Goal: Task Accomplishment & Management: Manage account settings

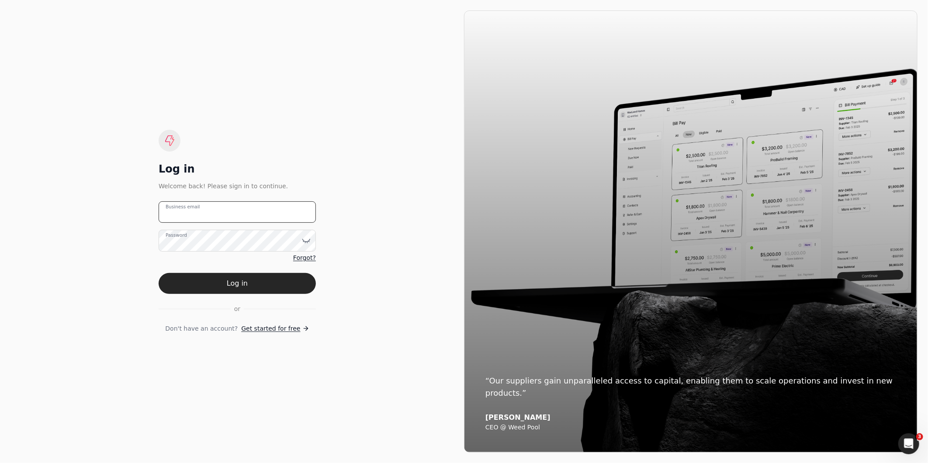
click at [220, 217] on email "Business email" at bounding box center [237, 211] width 157 height 21
type email "[EMAIL_ADDRESS][DOMAIN_NAME]"
click at [159, 273] on button "Log in" at bounding box center [237, 283] width 157 height 21
click at [280, 288] on button "Log in" at bounding box center [237, 283] width 157 height 21
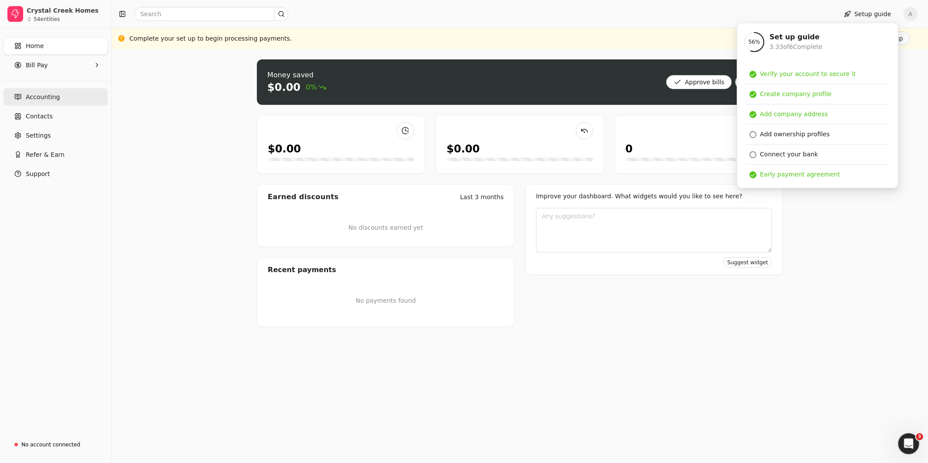
click at [48, 98] on span "Accounting" at bounding box center [43, 97] width 34 height 9
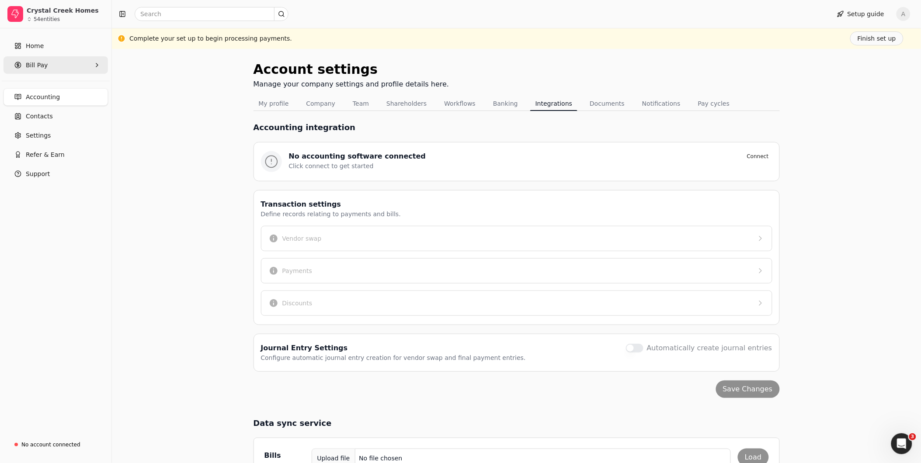
click at [41, 66] on span "Bill Pay" at bounding box center [37, 65] width 22 height 9
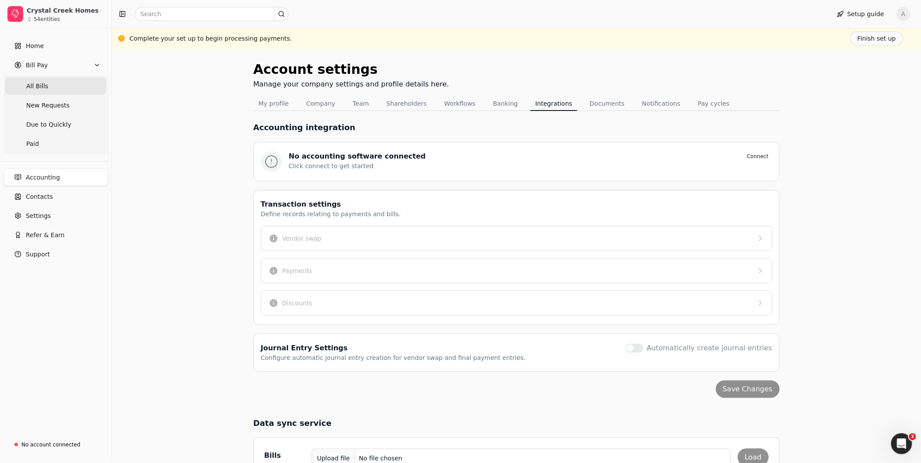
click at [36, 92] on Bills "All Bills" at bounding box center [55, 85] width 101 height 17
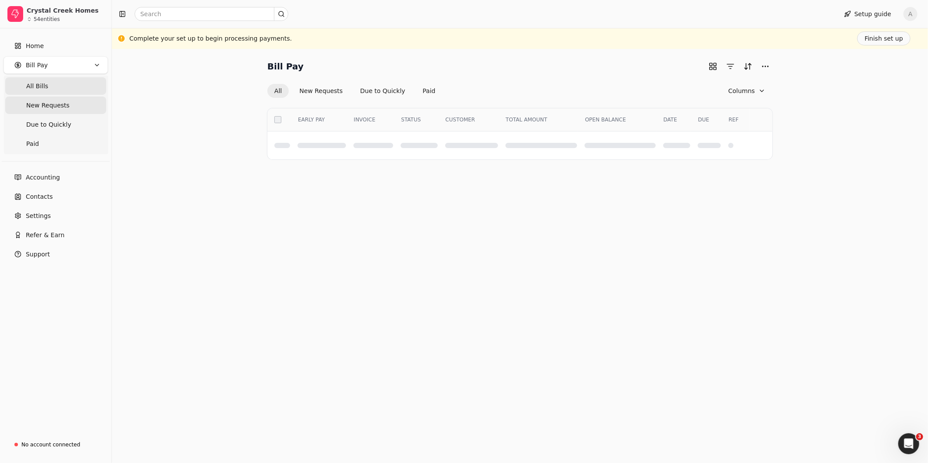
click at [39, 104] on span "New Requests" at bounding box center [47, 105] width 43 height 9
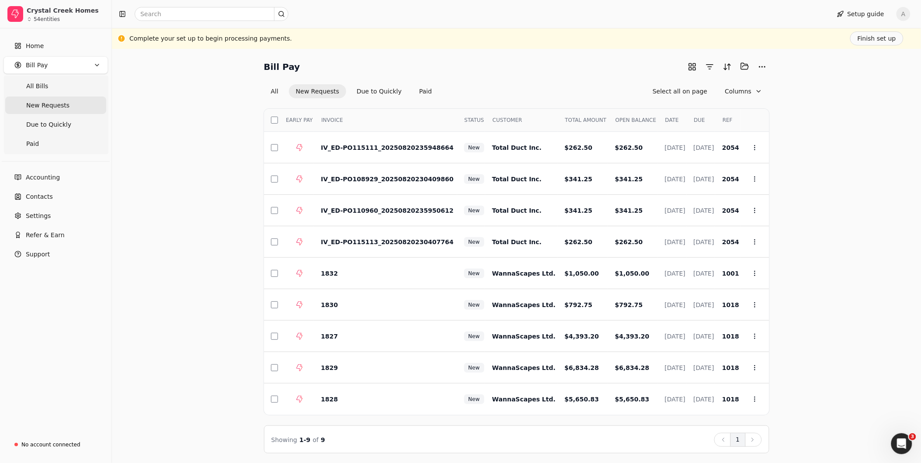
click at [49, 104] on span "New Requests" at bounding box center [47, 105] width 43 height 9
click at [723, 68] on button "Sort" at bounding box center [727, 67] width 14 height 14
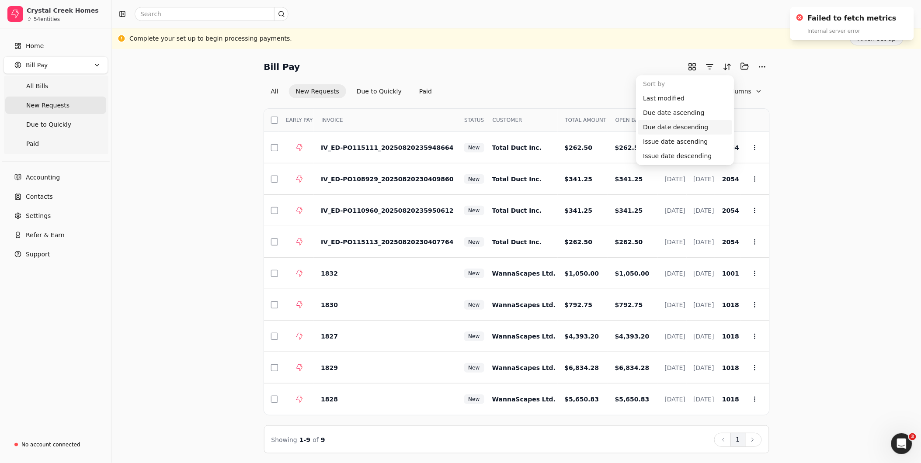
click at [831, 90] on div "Bill Pay Selected items: 0 All New Requests Due to Quickly Paid Select all on p…" at bounding box center [516, 256] width 788 height 394
click at [712, 70] on button "button" at bounding box center [710, 67] width 14 height 14
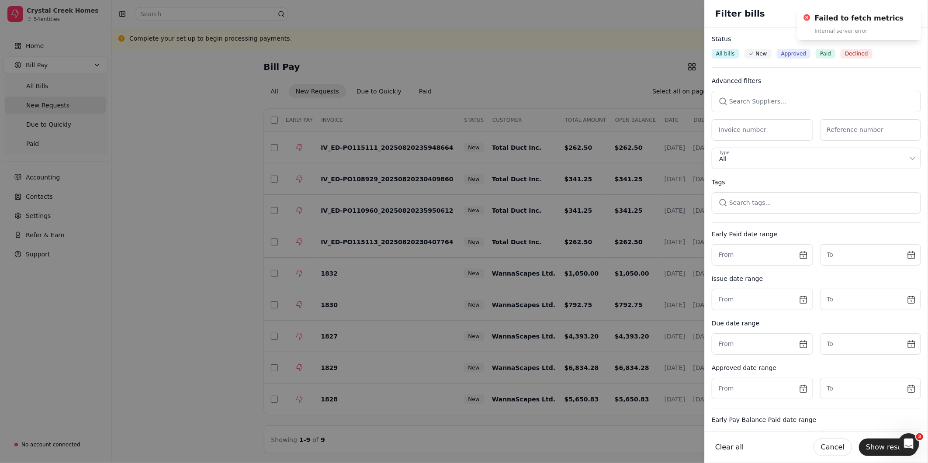
click at [759, 97] on button "button" at bounding box center [816, 101] width 209 height 21
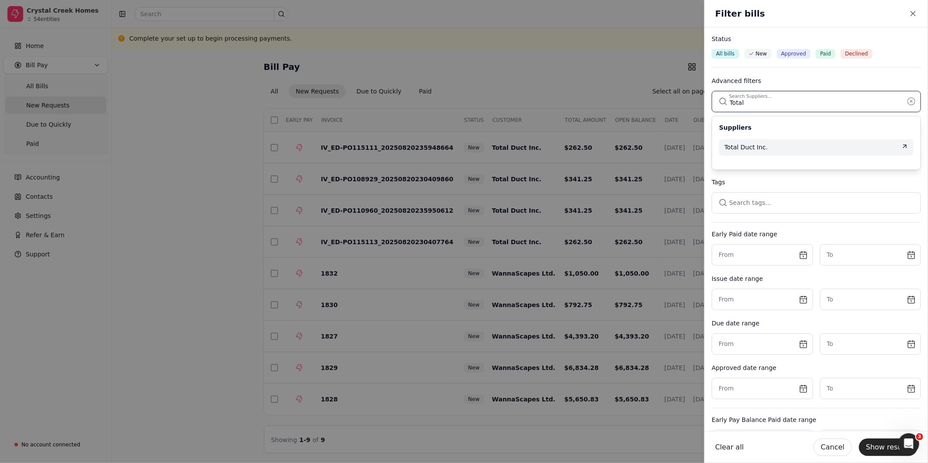
type input "Total"
click at [770, 146] on div "Total Duct Inc." at bounding box center [817, 147] width 184 height 9
drag, startPoint x: 881, startPoint y: 445, endPoint x: 910, endPoint y: 430, distance: 32.6
click at [882, 445] on button "Show results" at bounding box center [888, 447] width 59 height 17
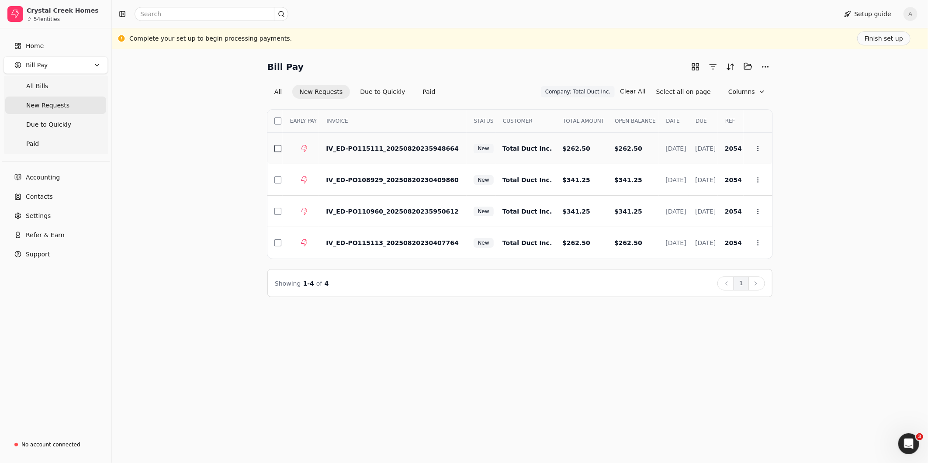
click at [279, 148] on button "button" at bounding box center [277, 148] width 7 height 7
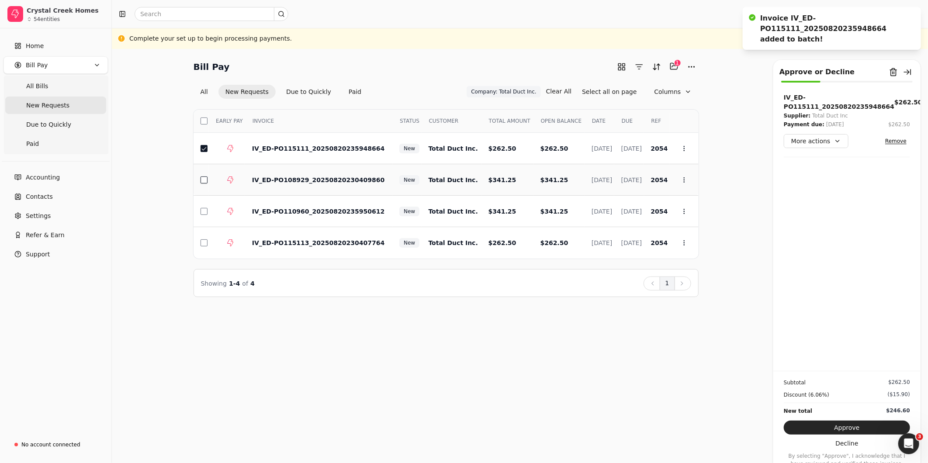
click at [203, 182] on button "button" at bounding box center [204, 180] width 7 height 7
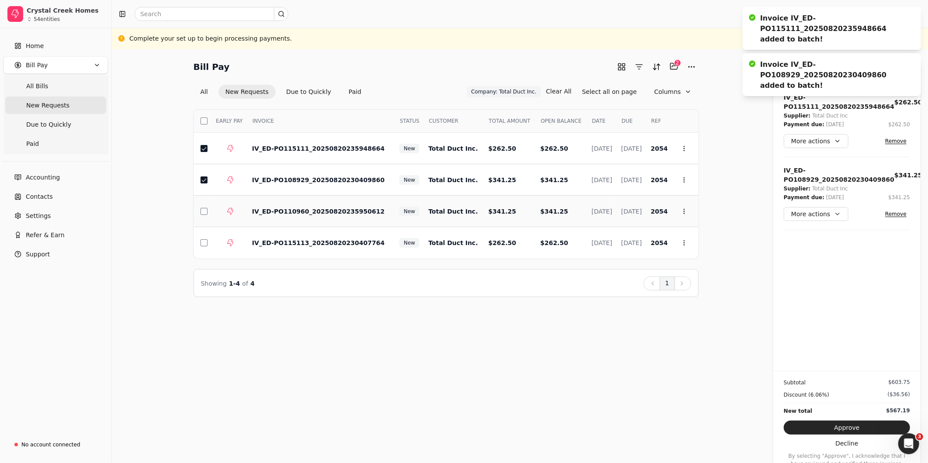
click at [208, 215] on td at bounding box center [201, 211] width 15 height 31
click at [204, 241] on button "button" at bounding box center [204, 242] width 7 height 7
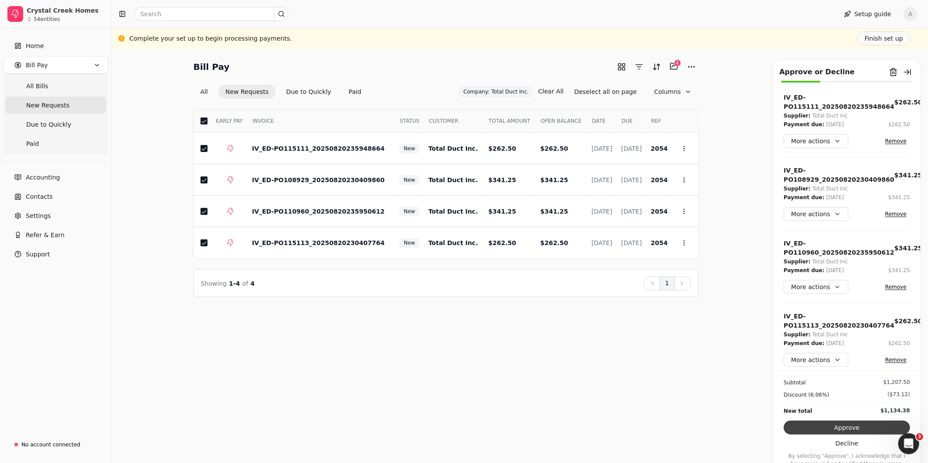
click at [857, 429] on button "Approve" at bounding box center [847, 428] width 126 height 14
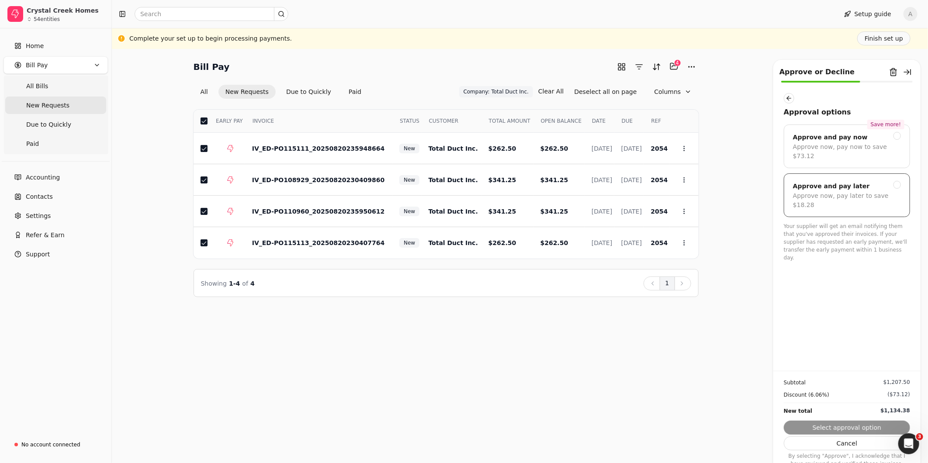
click at [886, 191] on div "Approve now, pay later to save $18.28" at bounding box center [847, 200] width 108 height 18
click at [862, 427] on button "Submit approval" at bounding box center [847, 428] width 126 height 14
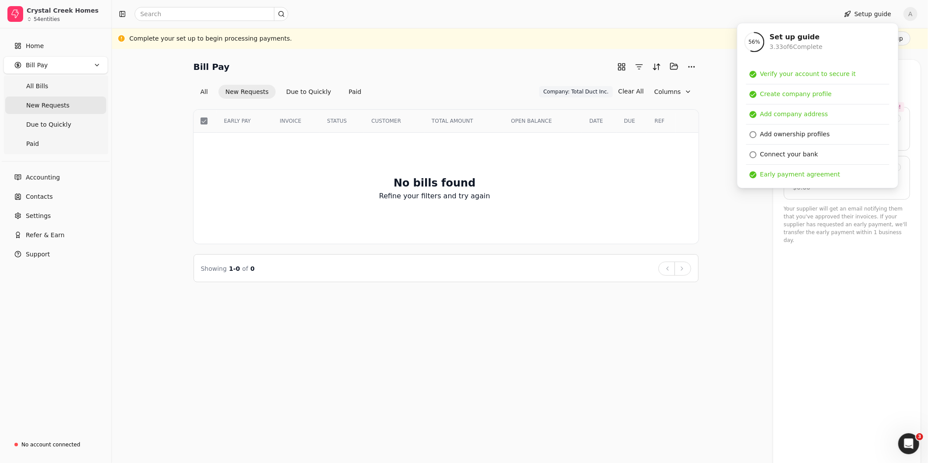
drag, startPoint x: 706, startPoint y: 167, endPoint x: 712, endPoint y: 167, distance: 6.1
click at [706, 167] on div "Bill Pay Selected items: 0 All New Requests Due to Quickly Paid Company: Total …" at bounding box center [519, 170] width 795 height 223
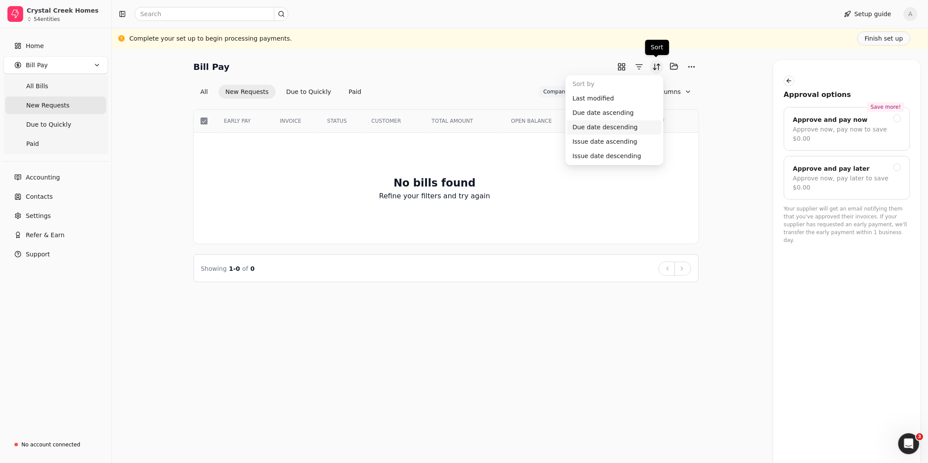
click at [657, 67] on button "Sort" at bounding box center [657, 67] width 14 height 14
click at [639, 70] on button "button" at bounding box center [639, 67] width 14 height 14
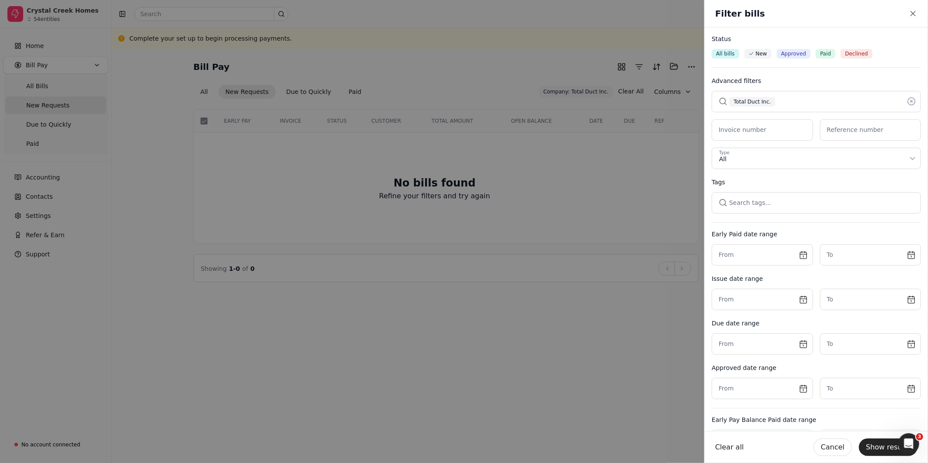
click at [795, 99] on button "button" at bounding box center [816, 101] width 209 height 21
click at [907, 103] on icon at bounding box center [911, 101] width 9 height 9
click at [810, 104] on button "button" at bounding box center [816, 101] width 209 height 21
type input "Wanna"
click at [785, 146] on div "WannaScapes Ltd." at bounding box center [817, 147] width 184 height 9
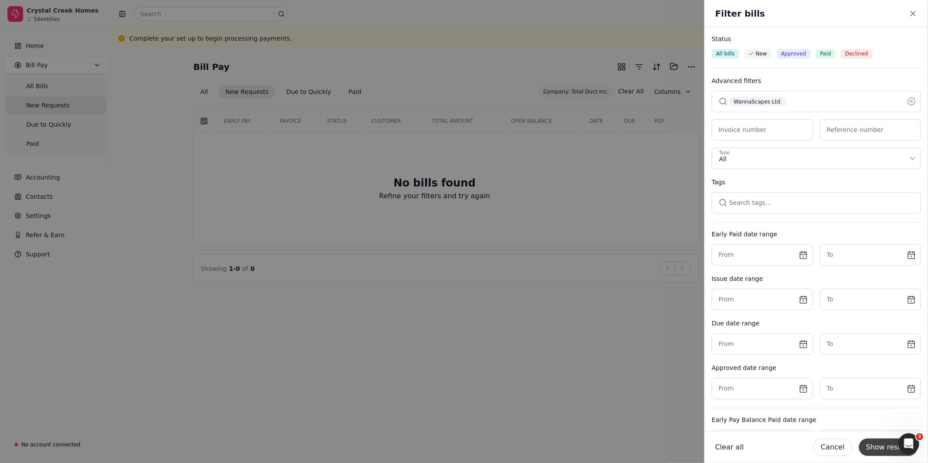
click at [893, 449] on button "Show results" at bounding box center [888, 447] width 59 height 17
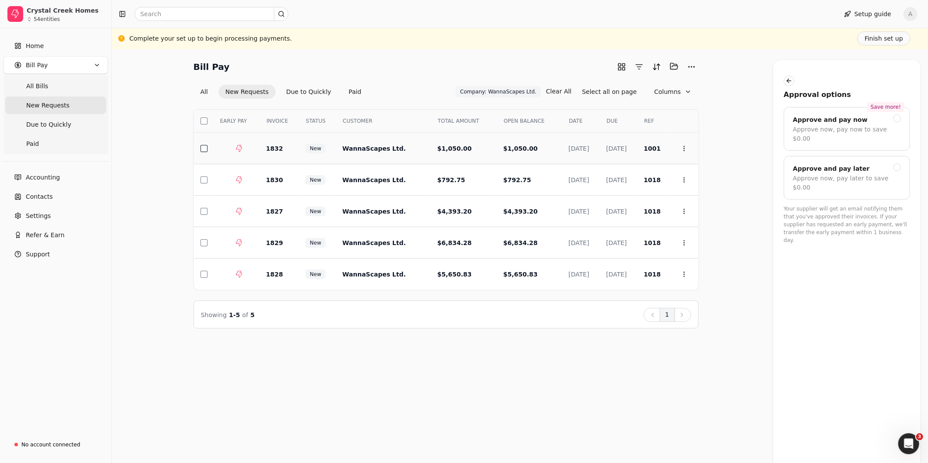
click at [204, 149] on button "button" at bounding box center [204, 148] width 7 height 7
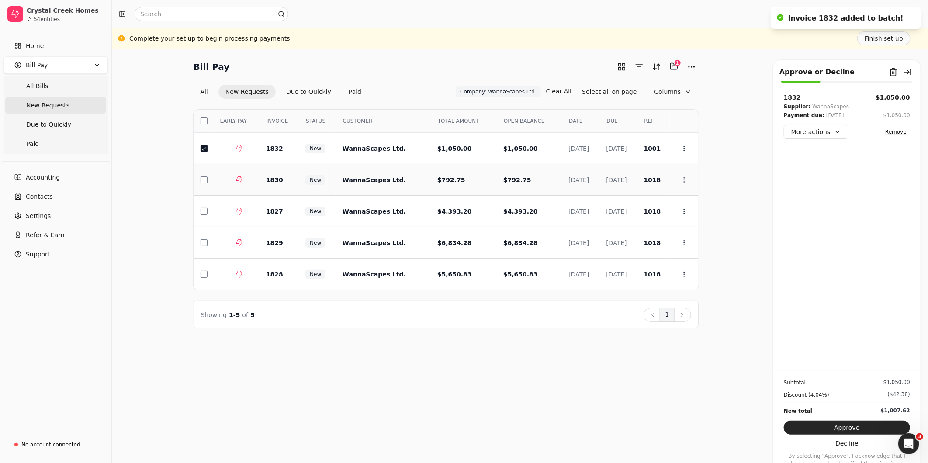
click at [202, 173] on td at bounding box center [203, 179] width 19 height 31
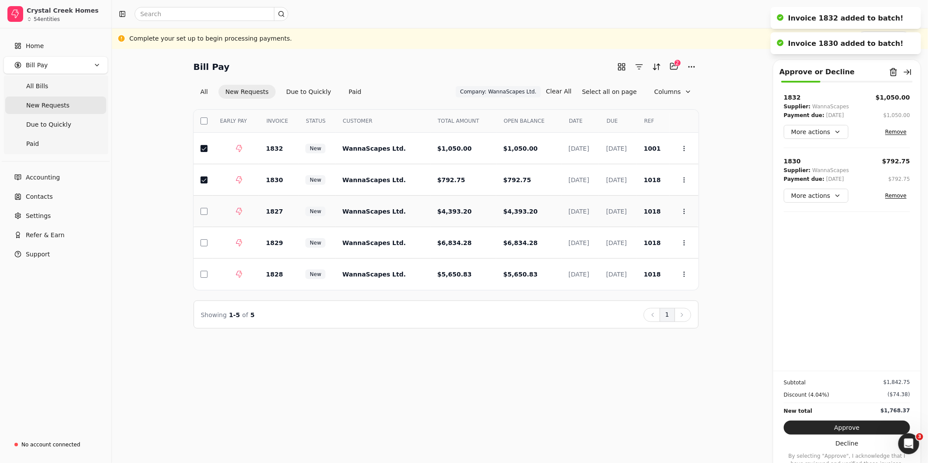
click at [206, 202] on td at bounding box center [203, 211] width 19 height 31
click at [203, 241] on button "button" at bounding box center [204, 242] width 7 height 7
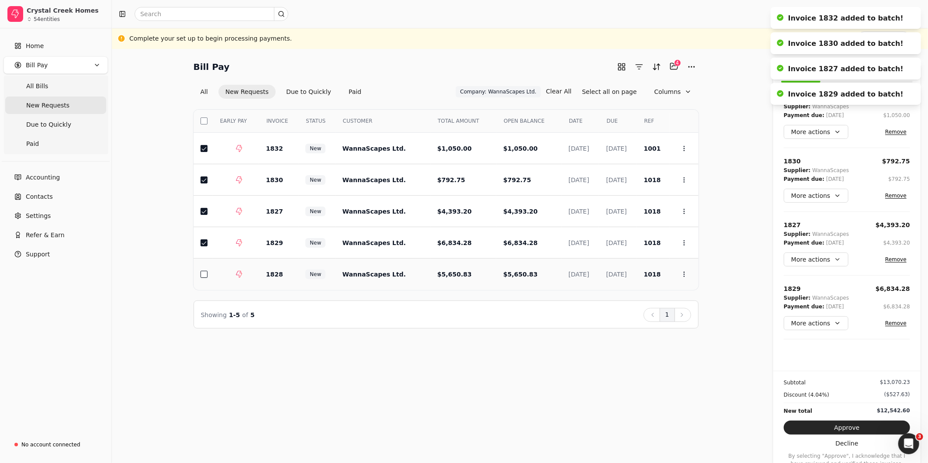
click at [201, 276] on button "button" at bounding box center [204, 274] width 7 height 7
click at [828, 429] on button "Approve" at bounding box center [847, 428] width 126 height 14
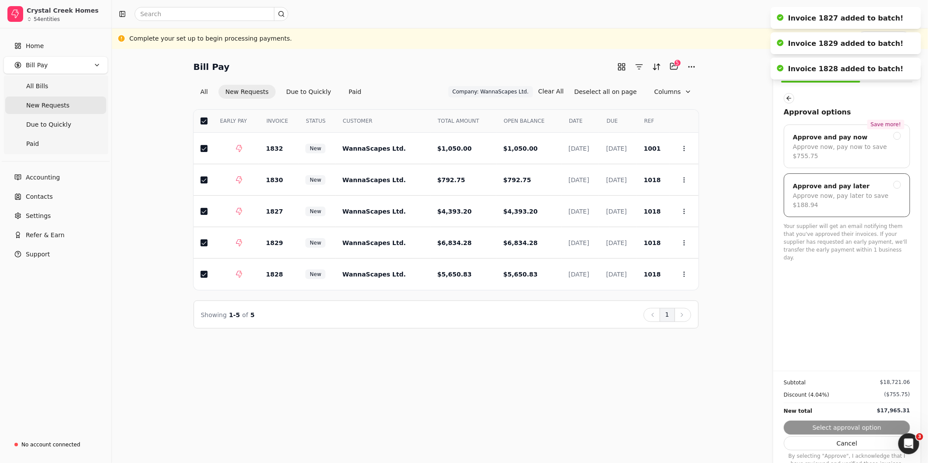
click at [898, 181] on div at bounding box center [898, 185] width 8 height 8
click at [857, 424] on button "Submit approval" at bounding box center [847, 428] width 126 height 14
